Goal: Communication & Community: Answer question/provide support

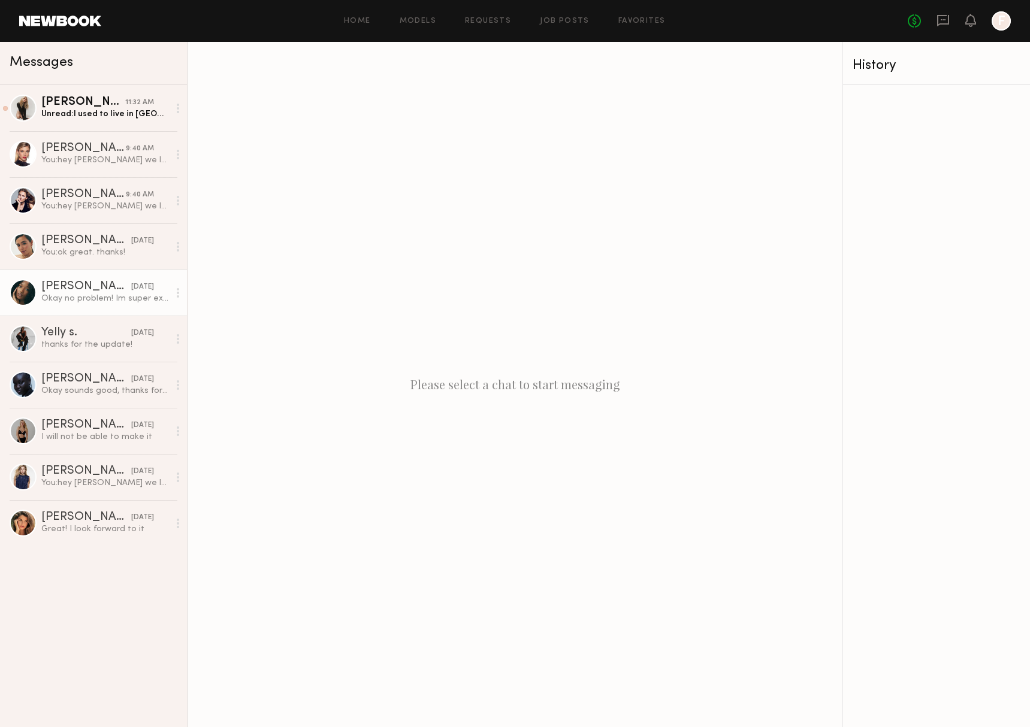
click at [93, 303] on div "Okay no problem! Im super excited as well! I’ll be coming from [GEOGRAPHIC_DATA…" at bounding box center [105, 298] width 128 height 11
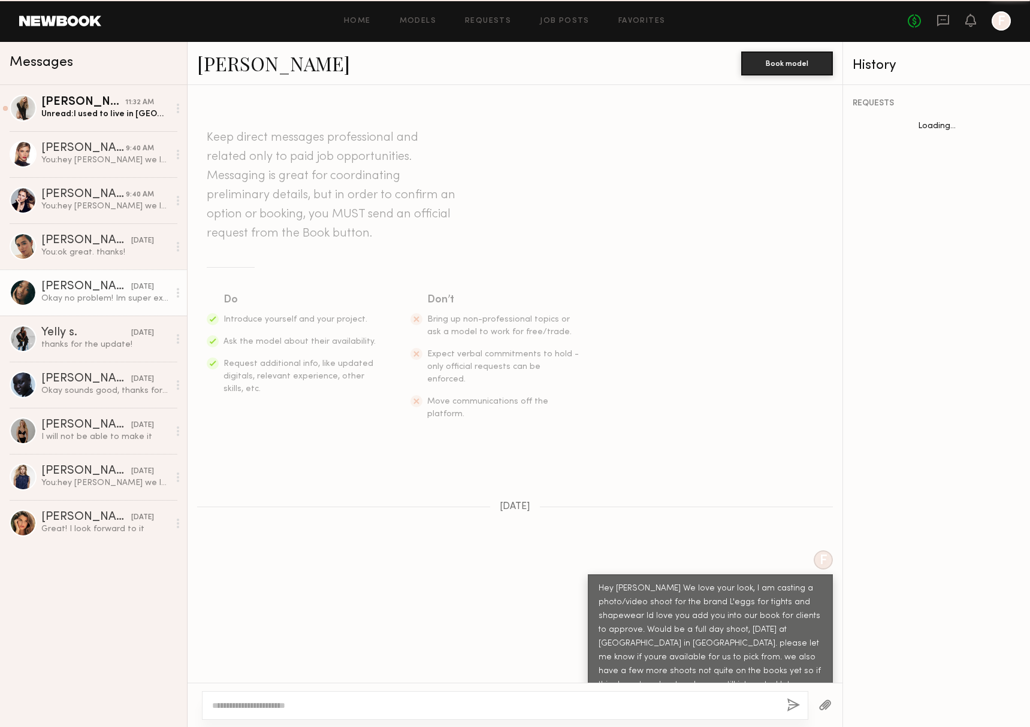
scroll to position [751, 0]
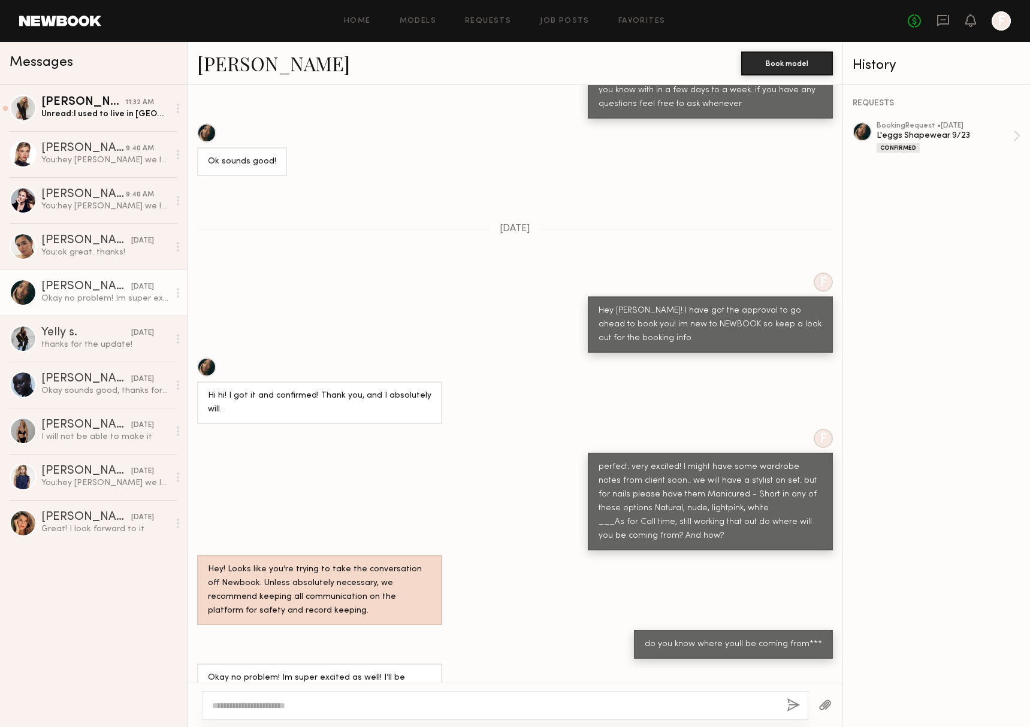
click at [344, 710] on div at bounding box center [505, 705] width 606 height 29
click at [341, 704] on textarea at bounding box center [494, 706] width 565 height 12
type textarea "**********"
click at [791, 706] on button "button" at bounding box center [792, 705] width 13 height 15
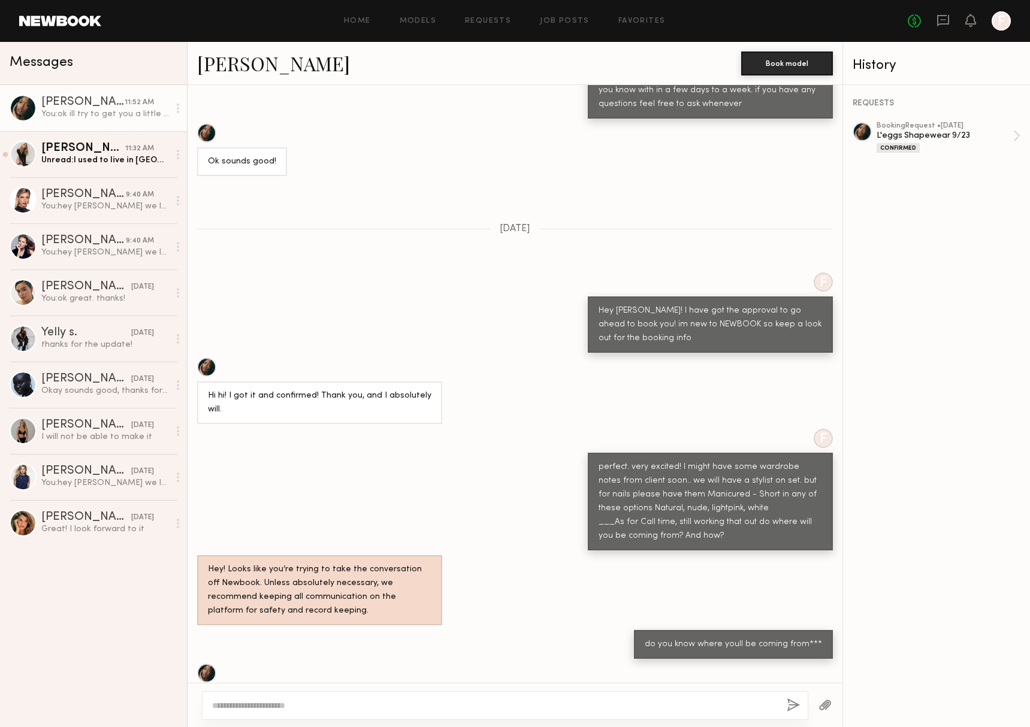
scroll to position [1004, 0]
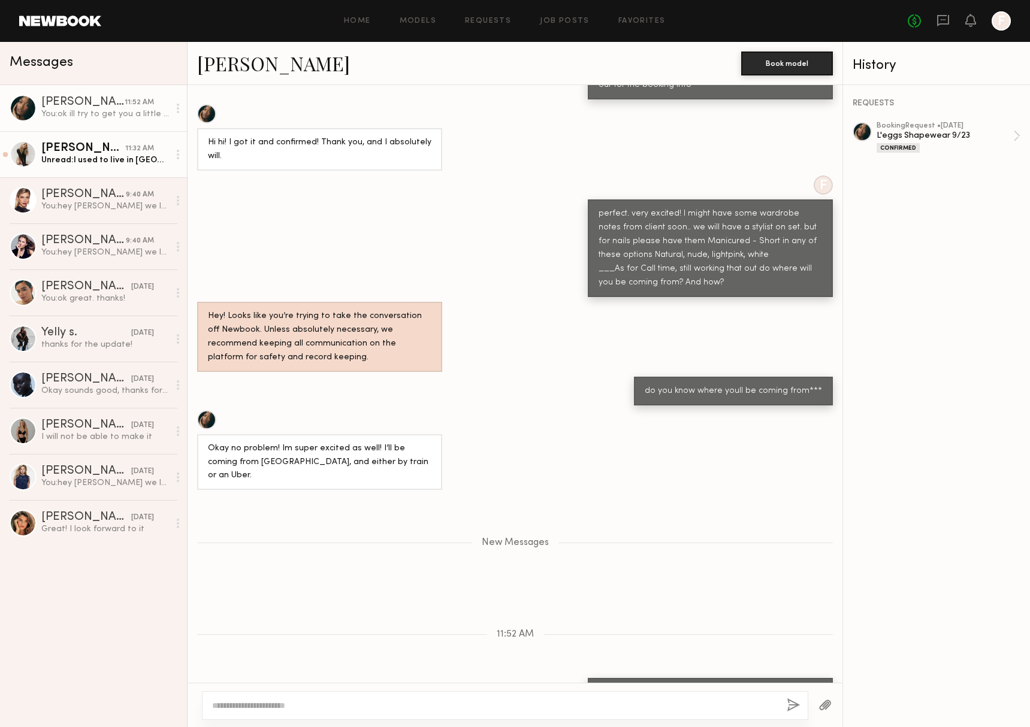
click at [80, 151] on div "[PERSON_NAME]" at bounding box center [83, 149] width 84 height 12
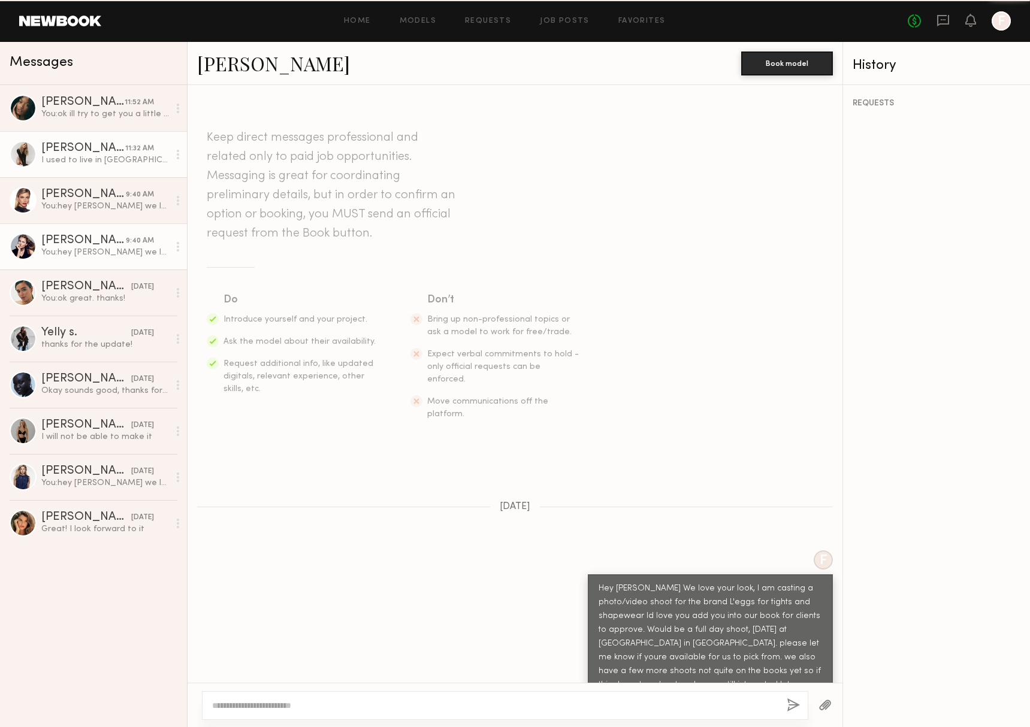
scroll to position [482, 0]
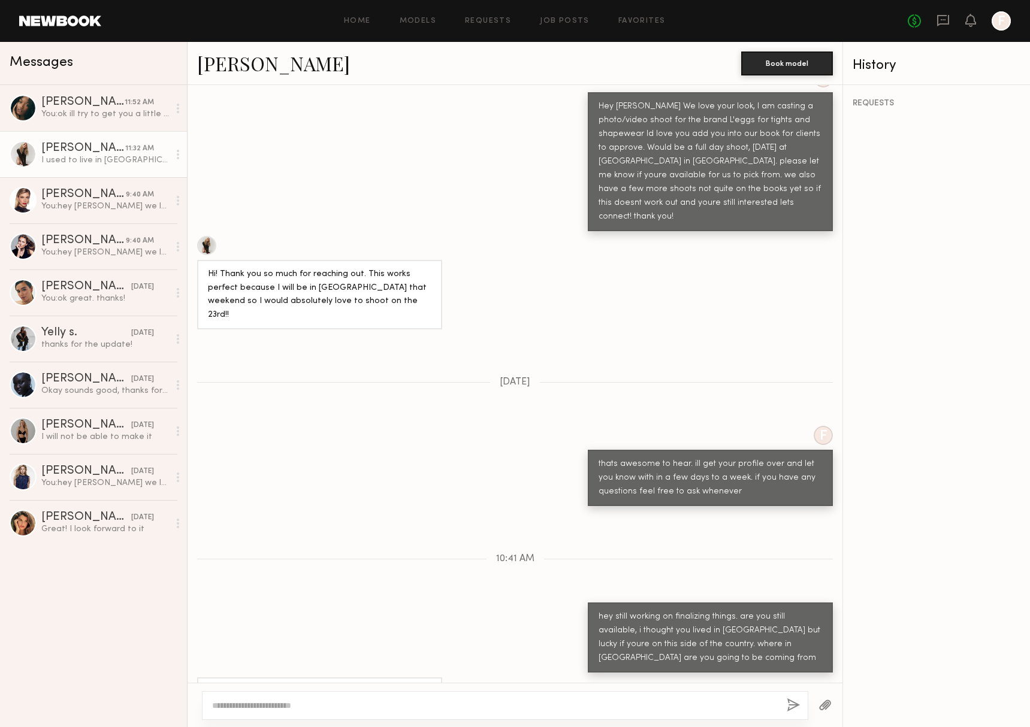
click at [207, 236] on div at bounding box center [206, 245] width 19 height 19
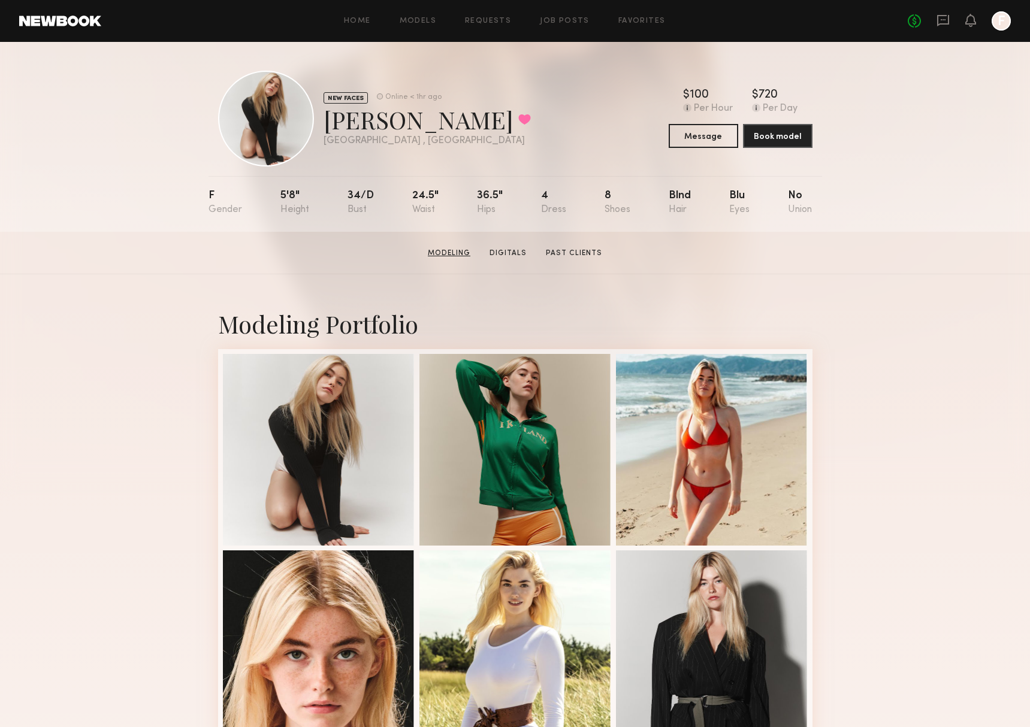
click at [467, 258] on link "Modeling" at bounding box center [449, 253] width 52 height 11
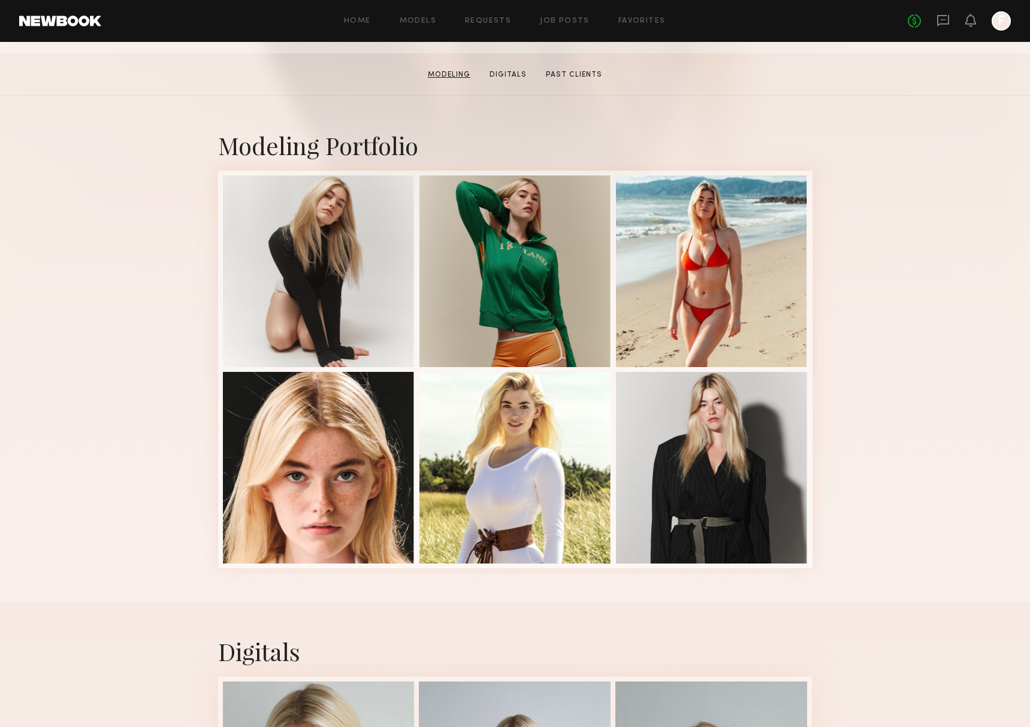
scroll to position [202, 0]
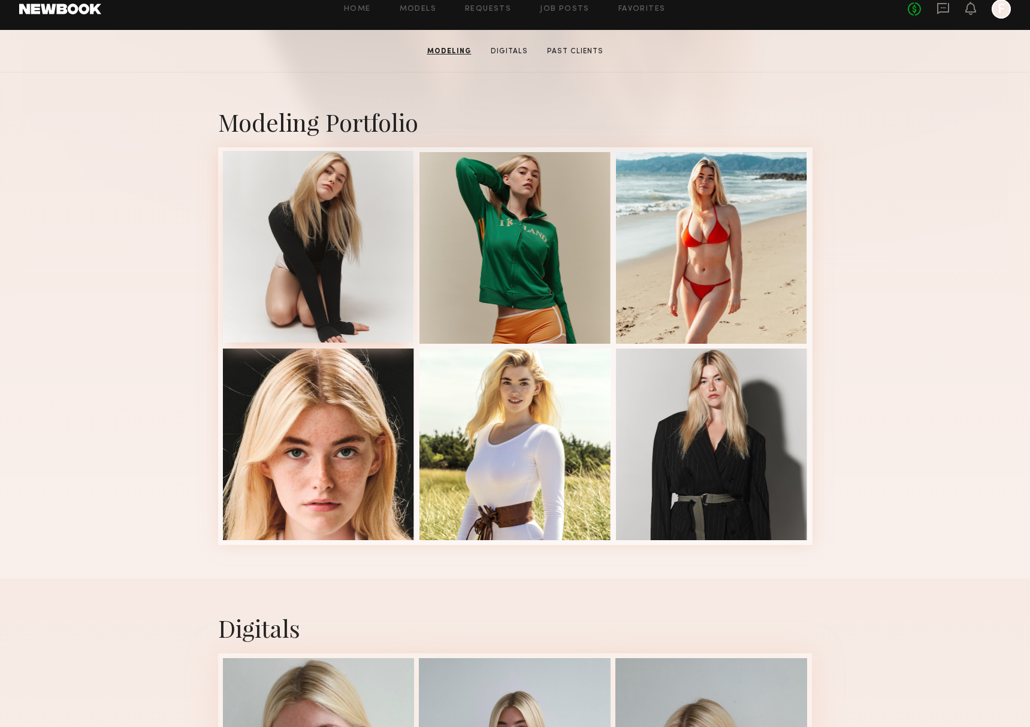
click at [344, 258] on div at bounding box center [319, 247] width 192 height 192
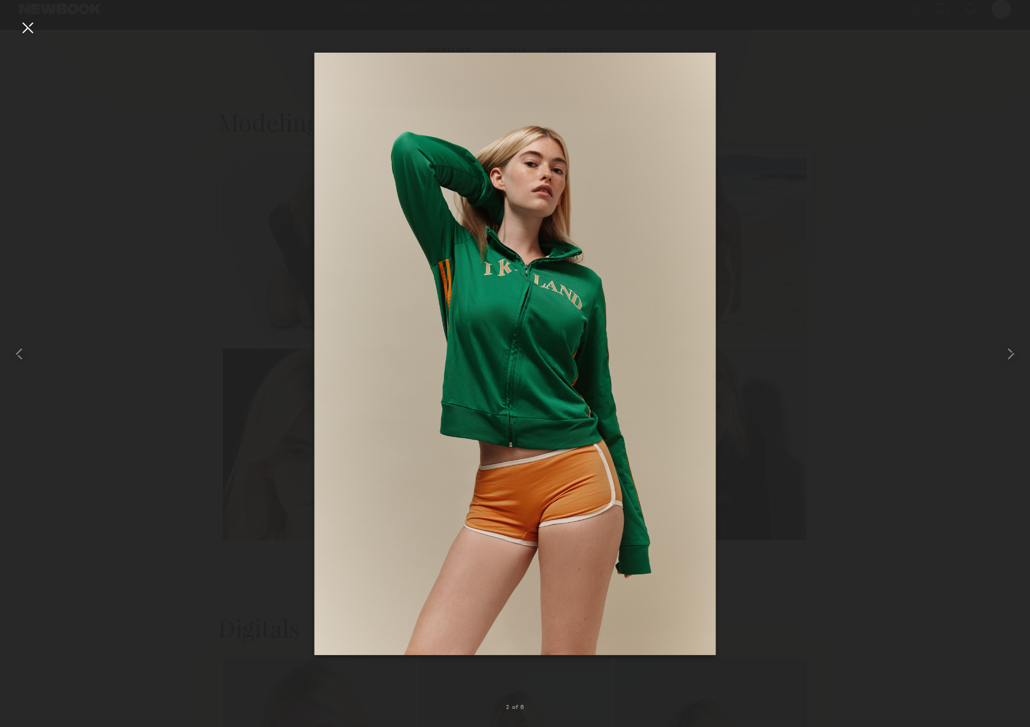
click at [21, 19] on div at bounding box center [27, 27] width 19 height 19
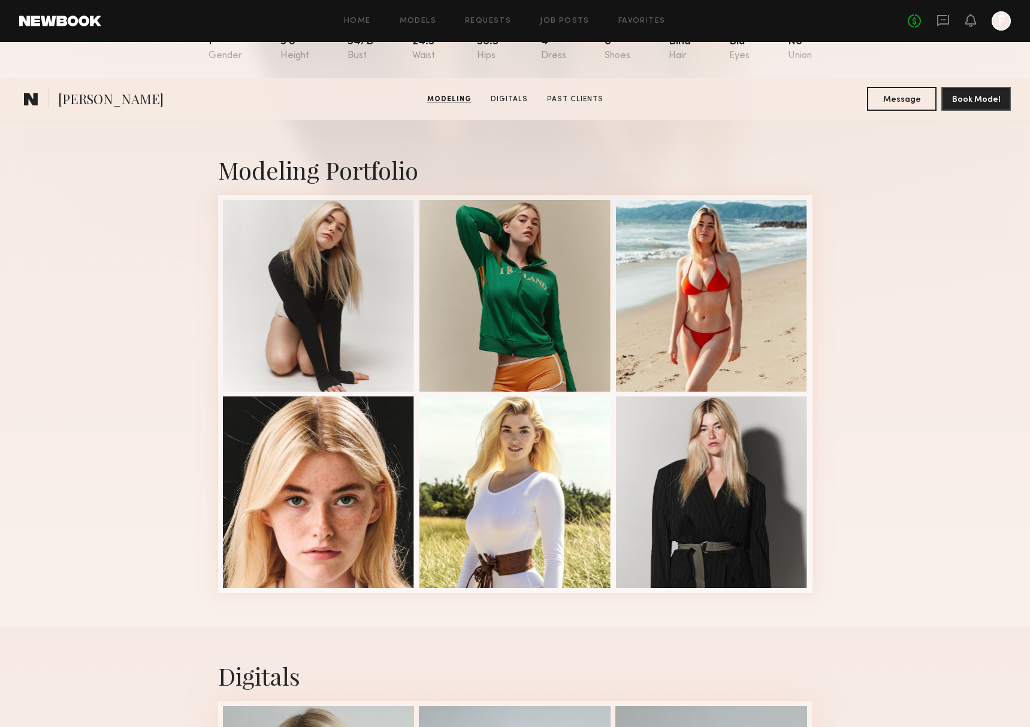
scroll to position [0, 0]
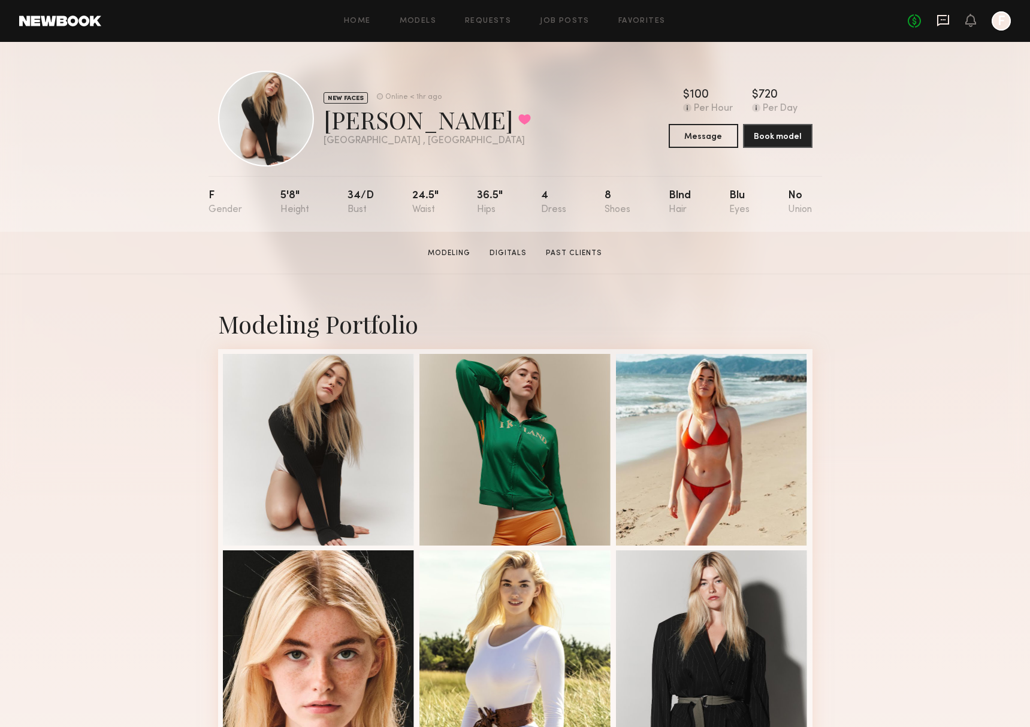
click at [943, 14] on icon at bounding box center [942, 20] width 13 height 13
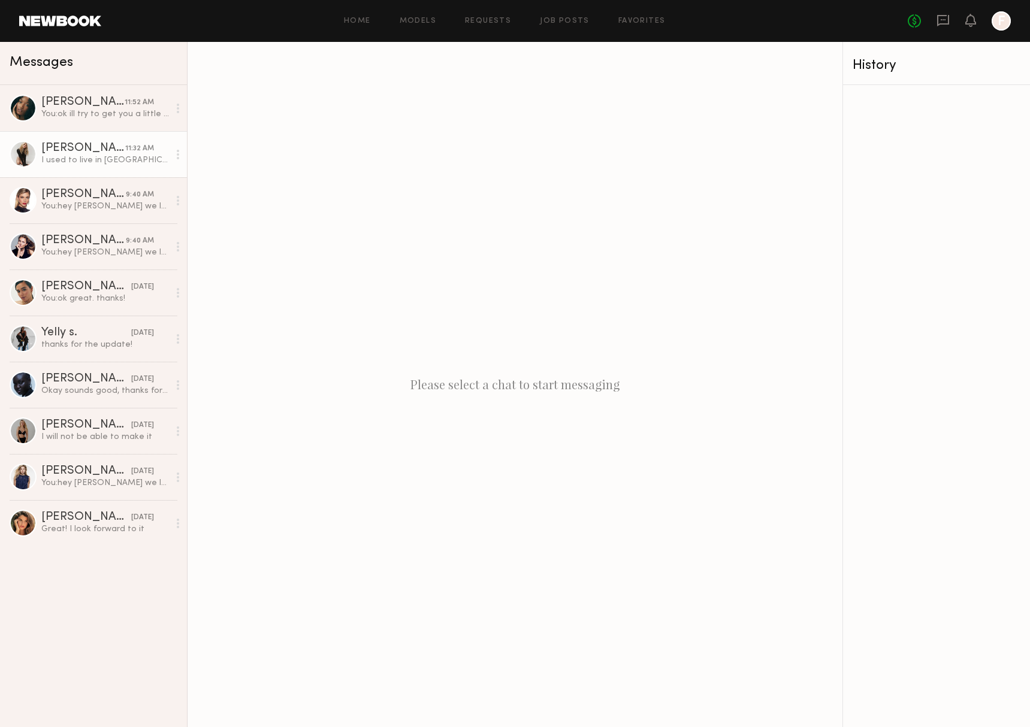
click at [81, 148] on div "[PERSON_NAME]" at bounding box center [83, 149] width 84 height 12
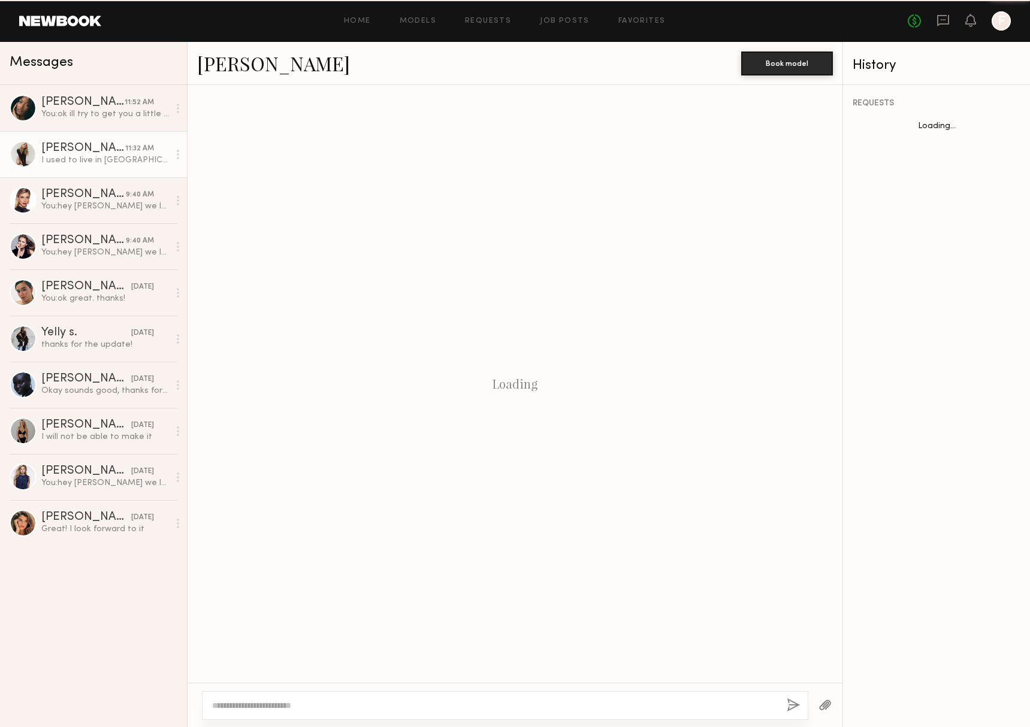
scroll to position [482, 0]
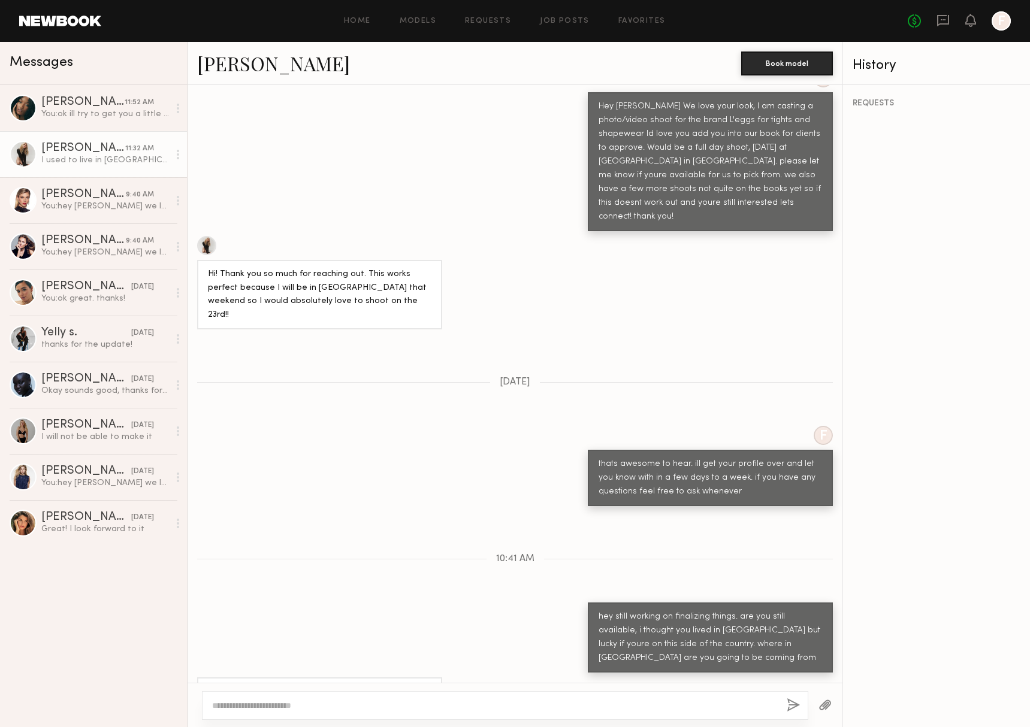
click at [432, 705] on textarea at bounding box center [494, 706] width 565 height 12
click at [432, 704] on textarea at bounding box center [494, 706] width 565 height 12
click at [89, 126] on link "Hali O. 11:52 AM You: ok ill try to get you a little later start time waitign t…" at bounding box center [93, 108] width 187 height 46
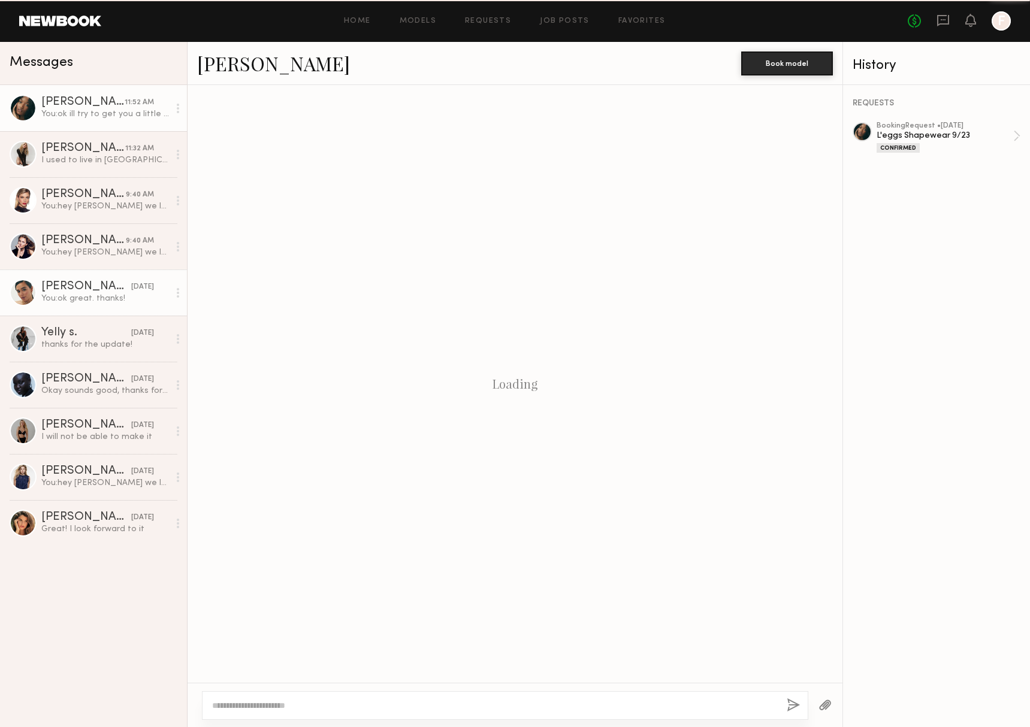
scroll to position [913, 0]
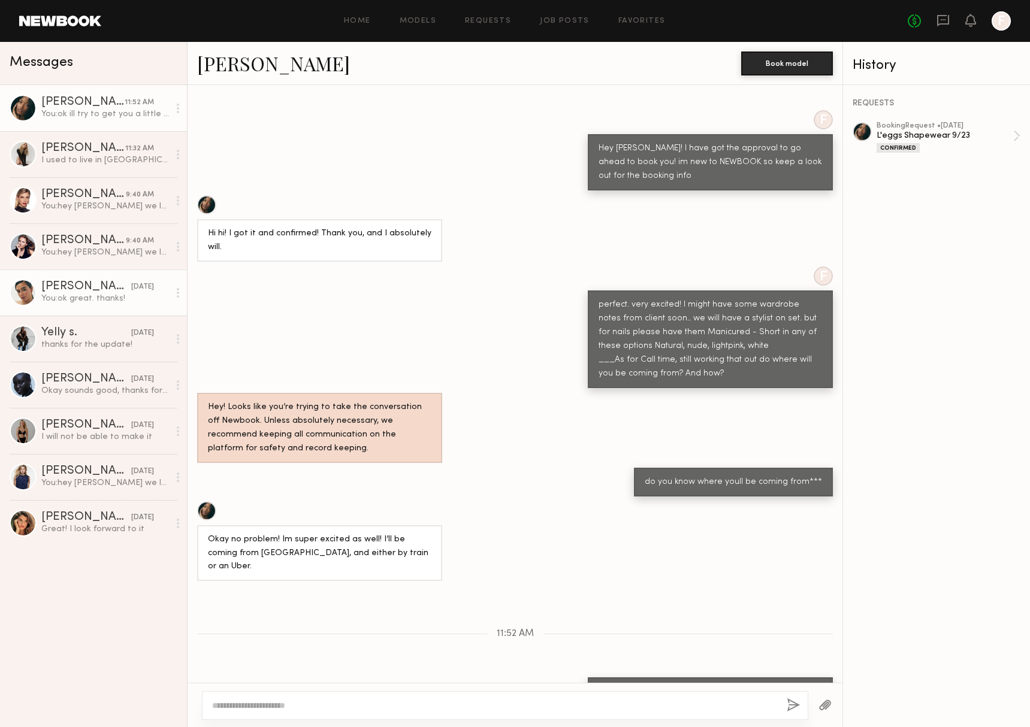
click at [70, 294] on div "You: ok great. thanks!" at bounding box center [105, 298] width 128 height 11
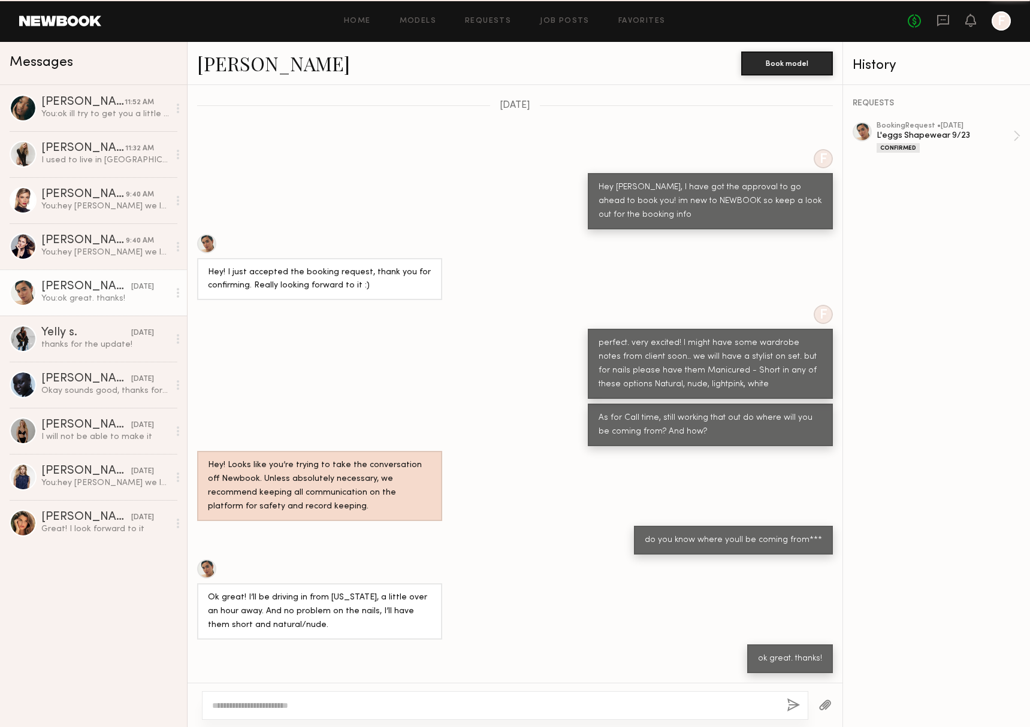
scroll to position [350, 0]
